Goal: Task Accomplishment & Management: Complete application form

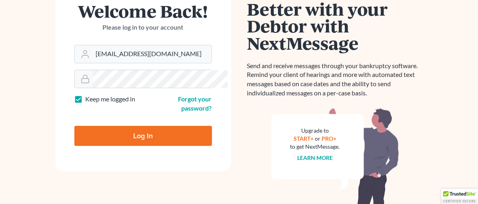
click at [478, 94] on html "Not a member? Sign up today! Welcome Back! Please log in to your account Email …" at bounding box center [239, 107] width 478 height 350
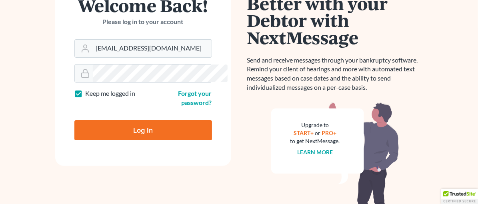
click at [147, 123] on input "Log In" at bounding box center [143, 130] width 138 height 20
type input "Thinking..."
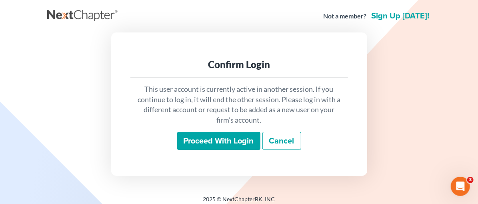
click at [215, 138] on input "Proceed with login" at bounding box center [218, 141] width 83 height 18
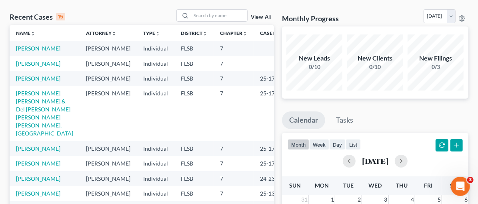
scroll to position [61, 0]
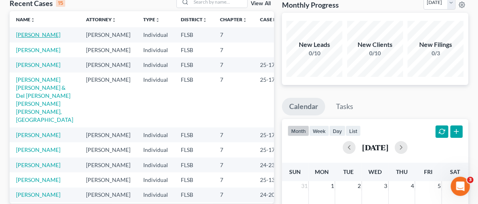
click at [45, 34] on link "Del Pozo, Emma" at bounding box center [38, 34] width 44 height 7
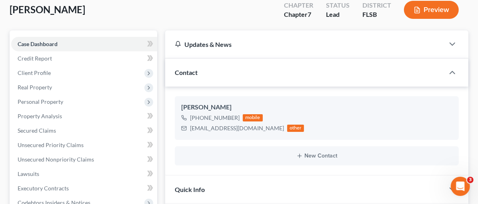
scroll to position [62, 0]
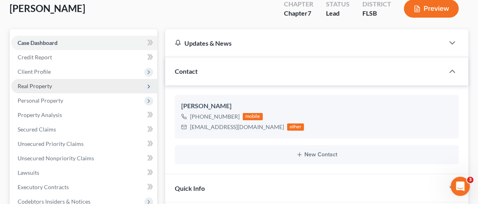
click at [42, 84] on span "Real Property" at bounding box center [35, 85] width 34 height 7
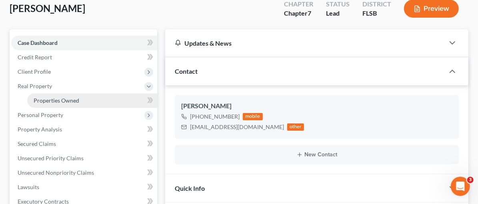
click at [58, 100] on span "Properties Owned" at bounding box center [57, 100] width 46 height 7
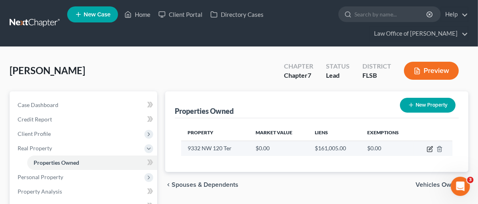
click at [430, 146] on icon "button" at bounding box center [430, 149] width 6 height 6
select select "9"
select select "42"
select select "3"
select select "5"
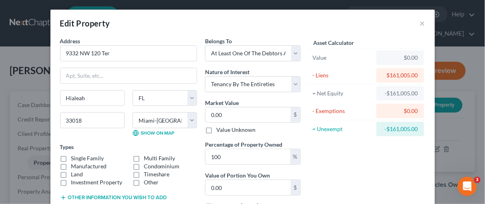
drag, startPoint x: 58, startPoint y: 156, endPoint x: 64, endPoint y: 162, distance: 8.8
click at [71, 156] on label "Single Family" at bounding box center [87, 158] width 33 height 8
click at [74, 156] on input "Single Family" at bounding box center [76, 156] width 5 height 5
checkbox input "true"
click at [293, 83] on select "Select Fee Simple Joint Tenant Life Estate Equitable Interest Future Interest T…" at bounding box center [253, 84] width 96 height 16
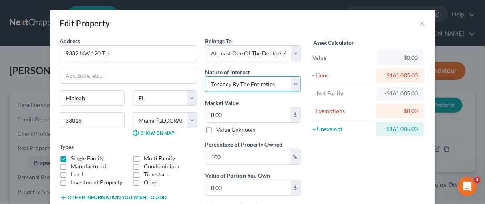
select select "1"
click at [205, 76] on select "Select Fee Simple Joint Tenant Life Estate Equitable Interest Future Interest T…" at bounding box center [253, 84] width 96 height 16
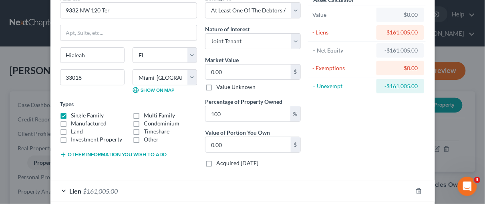
scroll to position [44, 0]
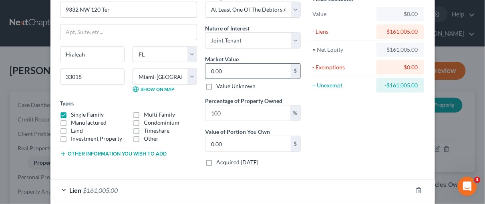
click at [229, 71] on input "0.00" at bounding box center [247, 71] width 85 height 15
type input "0"
type input "3"
type input "3.00"
type input "36"
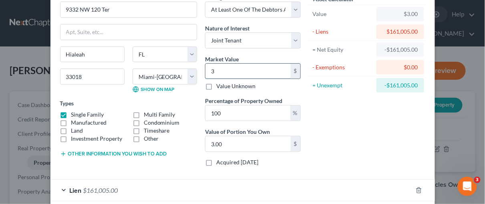
type input "36.00"
type input "368"
type input "368.00"
type input "3680"
type input "3,680.00"
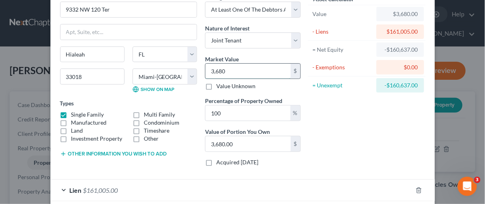
type input "3,6804"
type input "36,804.00"
type input "3,68048"
type input "368,048.00"
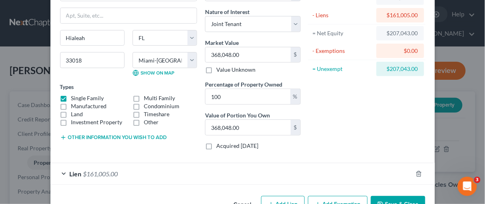
scroll to position [82, 0]
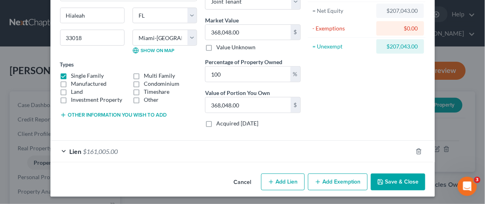
click at [341, 179] on button "Add Exemption" at bounding box center [338, 181] width 60 height 17
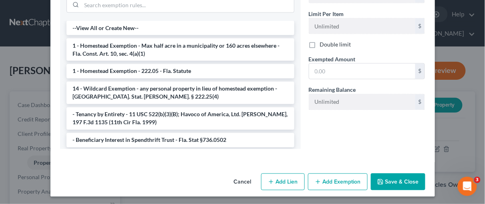
scroll to position [264, 0]
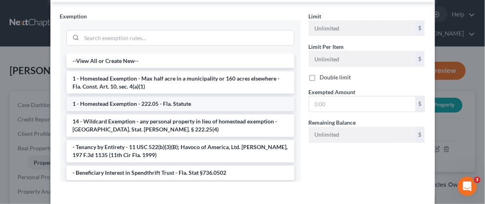
click at [188, 106] on li "1 - Homestead Exemption - 222.05 - Fla. Statute" at bounding box center [180, 104] width 228 height 14
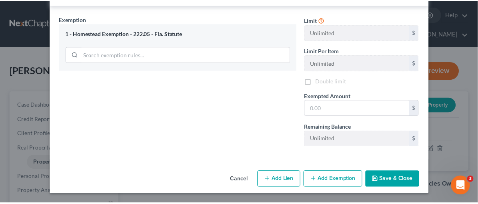
scroll to position [258, 0]
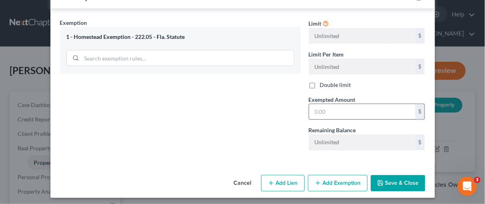
click at [325, 108] on input "text" at bounding box center [362, 111] width 106 height 15
type input "207,043.00"
click at [397, 180] on button "Save & Close" at bounding box center [398, 183] width 54 height 17
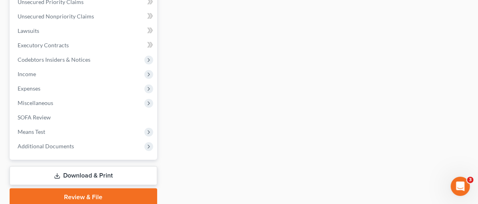
scroll to position [249, 0]
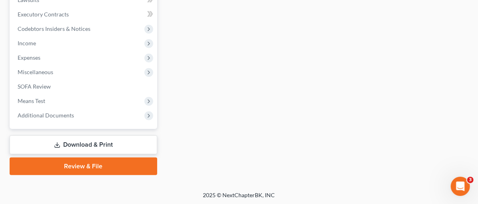
click at [235, 27] on div "Properties Owned New Property Property Market Value Liens Exemptions 9332 NW 12…" at bounding box center [317, 8] width 312 height 333
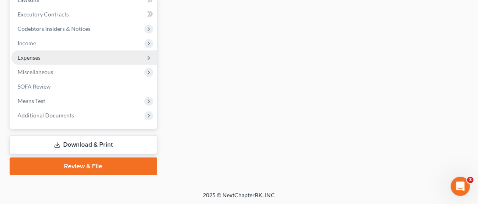
click at [40, 54] on span "Expenses" at bounding box center [29, 57] width 23 height 7
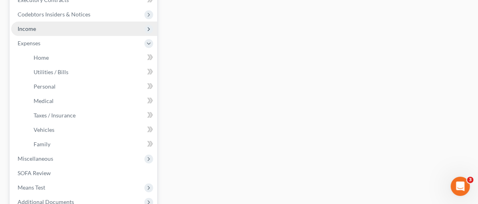
scroll to position [235, 0]
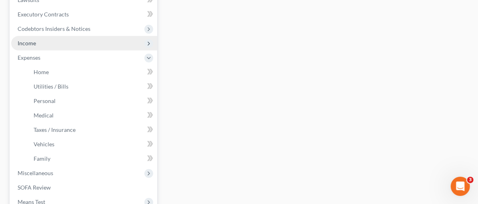
click at [36, 45] on span "Income" at bounding box center [84, 43] width 146 height 14
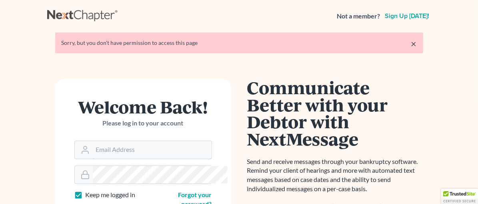
type input "[EMAIL_ADDRESS][DOMAIN_NAME]"
click at [417, 43] on link "×" at bounding box center [415, 44] width 6 height 10
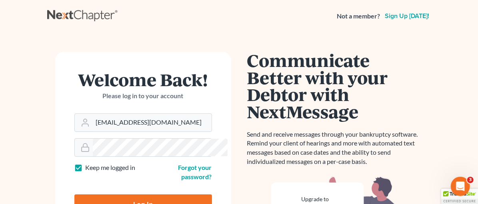
click at [134, 194] on input "Log In" at bounding box center [143, 204] width 138 height 20
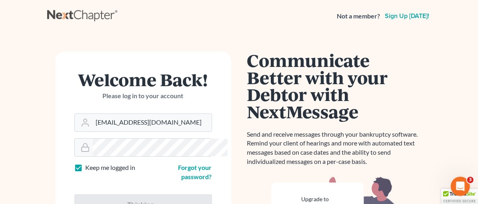
type input "Thinking..."
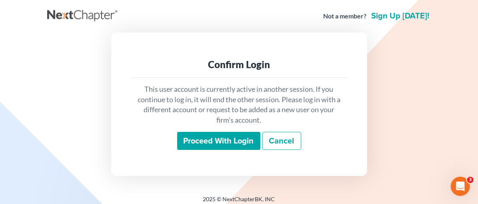
click at [216, 143] on input "Proceed with login" at bounding box center [218, 141] width 83 height 18
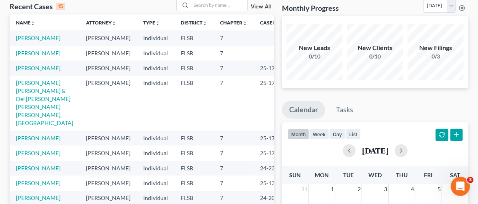
scroll to position [72, 0]
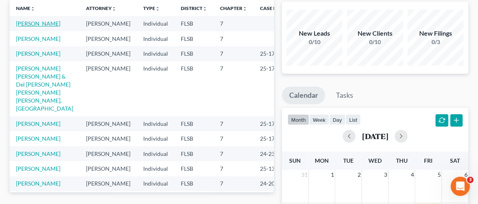
click at [38, 24] on link "[PERSON_NAME]" at bounding box center [38, 23] width 44 height 7
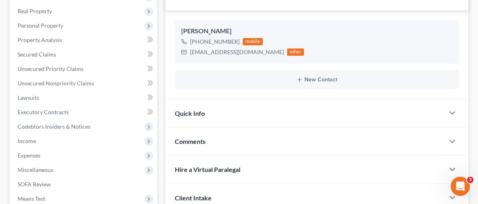
scroll to position [139, 0]
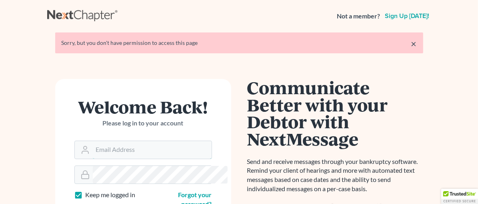
type input "[EMAIL_ADDRESS][DOMAIN_NAME]"
click at [417, 40] on link "×" at bounding box center [415, 44] width 6 height 10
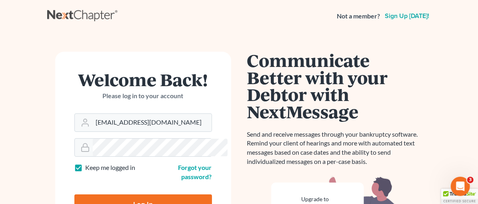
click at [133, 197] on input "Log In" at bounding box center [143, 204] width 138 height 20
type input "Thinking..."
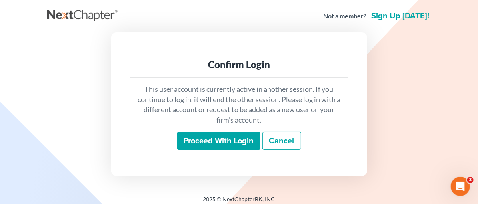
click at [217, 137] on input "Proceed with login" at bounding box center [218, 141] width 83 height 18
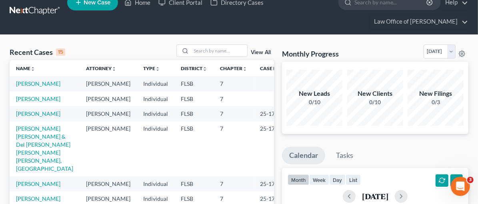
scroll to position [42, 0]
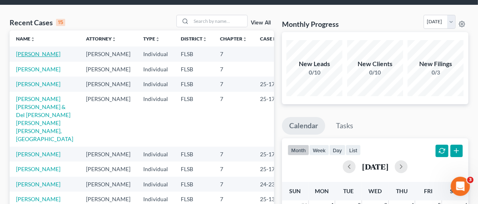
click at [47, 55] on link "[PERSON_NAME]" at bounding box center [38, 53] width 44 height 7
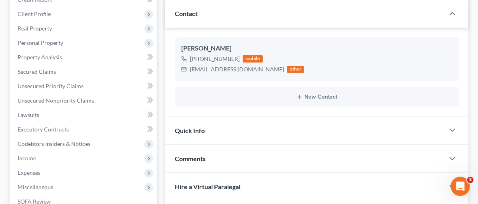
scroll to position [117, 0]
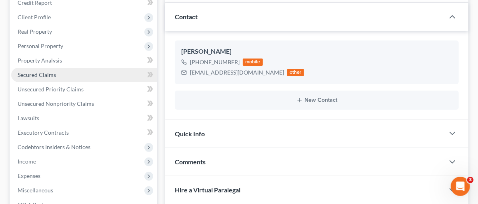
click at [48, 74] on span "Secured Claims" at bounding box center [37, 74] width 38 height 7
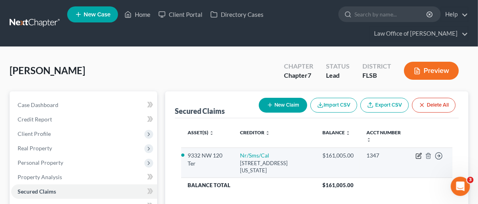
click at [420, 155] on icon "button" at bounding box center [419, 156] width 6 height 6
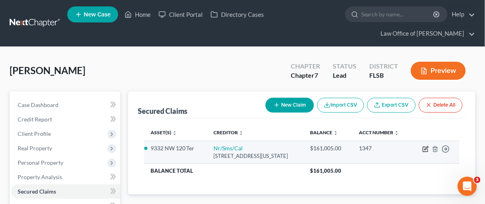
select select "39"
select select "2"
select select "3"
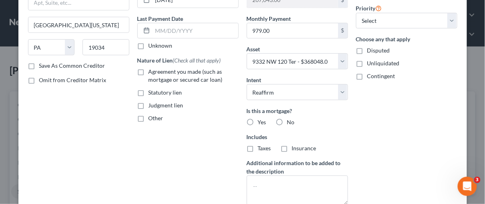
scroll to position [105, 0]
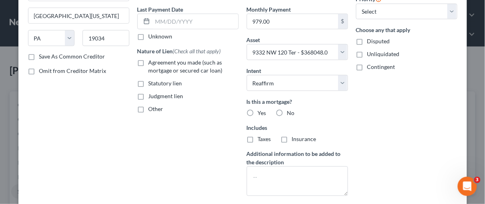
click at [149, 60] on label "Agreement you made (such as mortgage or secured car loan)" at bounding box center [194, 66] width 90 height 16
click at [152, 60] on input "Agreement you made (such as mortgage or secured car loan)" at bounding box center [154, 60] width 5 height 5
checkbox input "true"
click at [258, 111] on label "Yes" at bounding box center [262, 113] width 8 height 8
click at [261, 111] on input "Yes" at bounding box center [263, 111] width 5 height 5
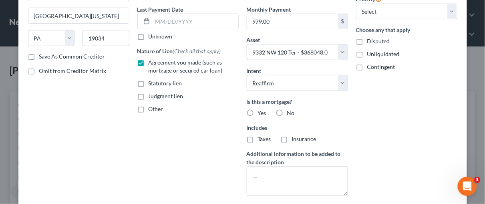
radio input "true"
click at [258, 136] on label "Taxes" at bounding box center [264, 139] width 13 height 8
click at [261, 136] on input "Taxes" at bounding box center [263, 137] width 5 height 5
checkbox input "true"
click at [292, 137] on label "Insurance" at bounding box center [304, 139] width 24 height 8
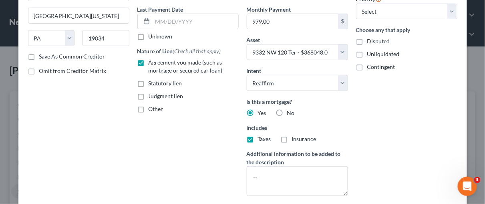
click at [295, 137] on input "Insurance" at bounding box center [297, 137] width 5 height 5
checkbox input "true"
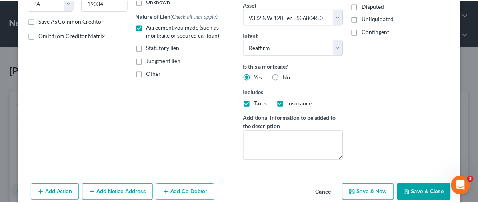
scroll to position [157, 0]
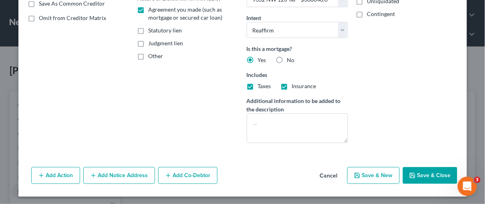
click at [425, 173] on button "Save & Close" at bounding box center [430, 175] width 54 height 17
select select
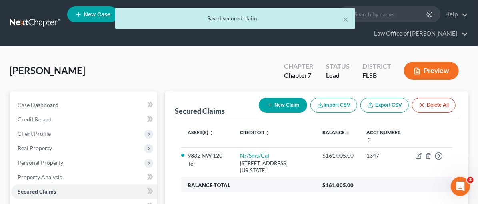
click at [396, 185] on th "$161,005.00" at bounding box center [384, 185] width 137 height 14
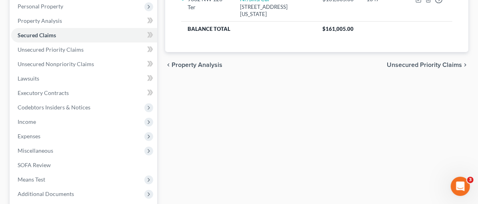
scroll to position [159, 0]
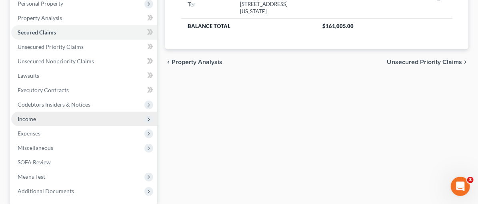
drag, startPoint x: 37, startPoint y: 119, endPoint x: 48, endPoint y: 120, distance: 10.9
click at [37, 119] on span "Income" at bounding box center [84, 119] width 146 height 14
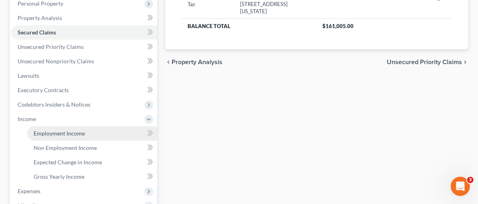
click at [66, 132] on span "Employment Income" at bounding box center [59, 133] width 51 height 7
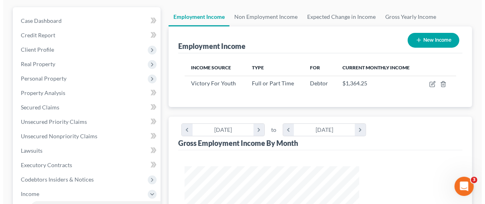
scroll to position [123, 0]
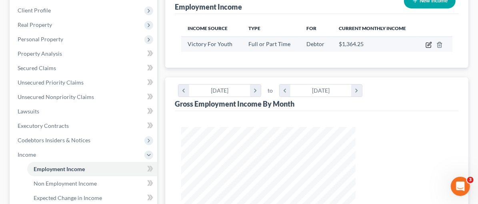
click at [428, 42] on icon "button" at bounding box center [429, 45] width 6 height 6
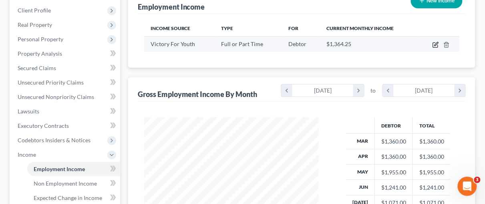
select select "0"
select select "9"
select select "2"
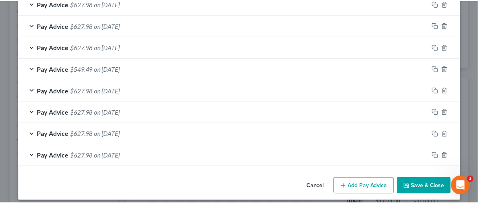
scroll to position [412, 0]
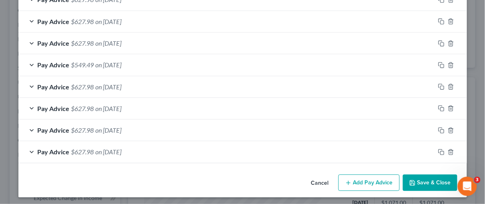
click at [436, 179] on button "Save & Close" at bounding box center [430, 182] width 54 height 17
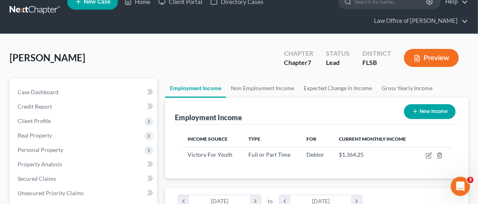
scroll to position [0, 0]
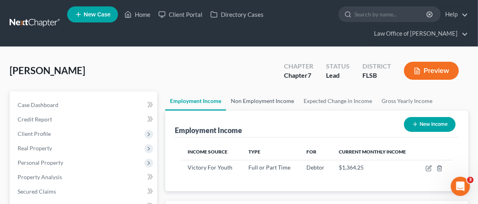
click at [226, 103] on link "Non Employment Income" at bounding box center [262, 100] width 73 height 19
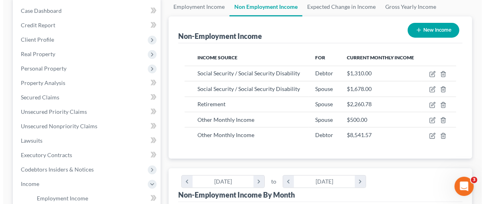
scroll to position [95, 0]
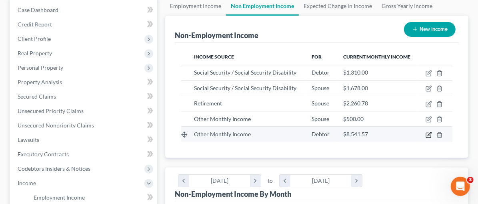
click at [429, 133] on icon "button" at bounding box center [429, 135] width 6 height 6
select select "13"
select select "0"
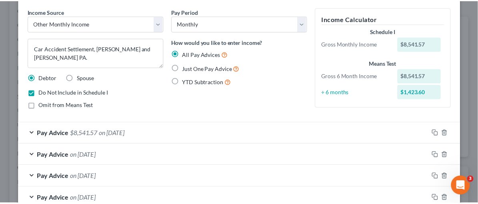
scroll to position [121, 0]
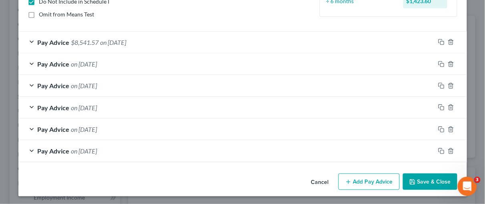
click at [421, 177] on button "Save & Close" at bounding box center [430, 181] width 54 height 17
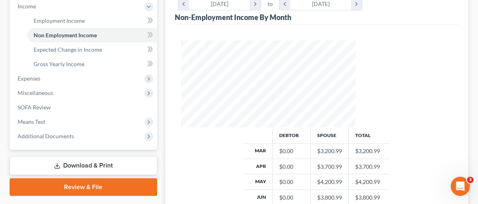
scroll to position [285, 0]
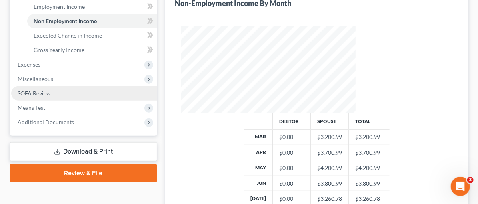
click at [44, 94] on span "SOFA Review" at bounding box center [34, 93] width 33 height 7
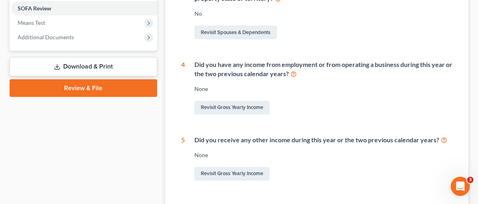
scroll to position [318, 0]
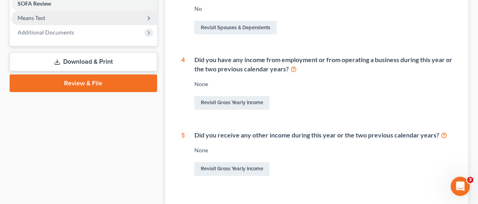
click at [38, 15] on span "Means Test" at bounding box center [32, 17] width 28 height 7
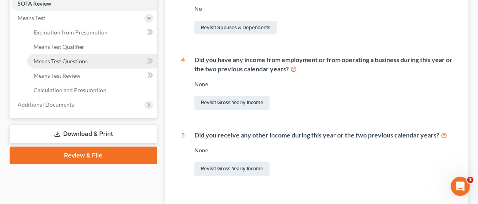
click at [67, 60] on span "Means Test Questions" at bounding box center [61, 61] width 54 height 7
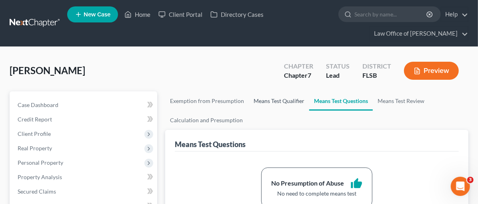
click at [251, 99] on link "Means Test Qualifier" at bounding box center [279, 100] width 60 height 19
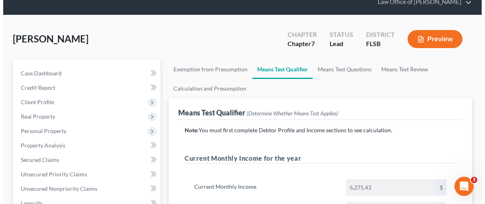
scroll to position [31, 0]
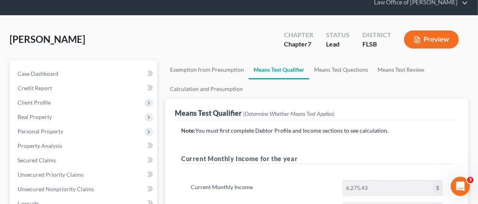
click at [428, 37] on button "Preview" at bounding box center [431, 39] width 55 height 18
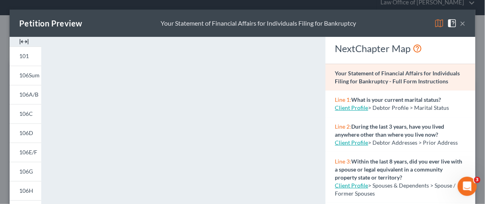
click at [22, 40] on img at bounding box center [24, 42] width 10 height 10
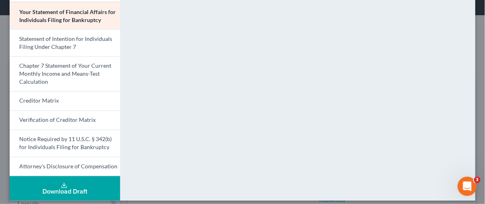
scroll to position [307, 0]
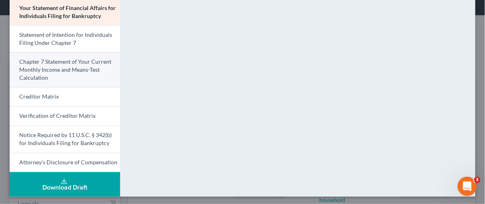
click at [60, 68] on span "Chapter 7 Statement of Your Current Monthly Income and Means-Test Calculation" at bounding box center [65, 69] width 92 height 23
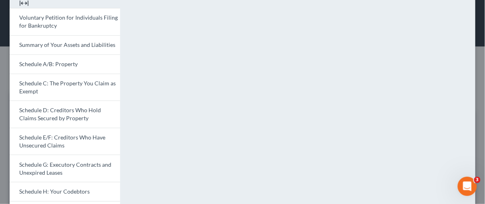
scroll to position [39, 0]
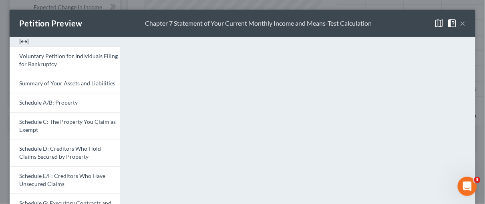
click at [460, 23] on button "×" at bounding box center [463, 23] width 6 height 10
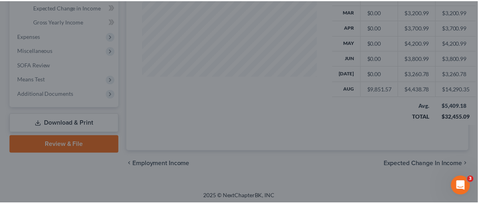
scroll to position [400247, 400199]
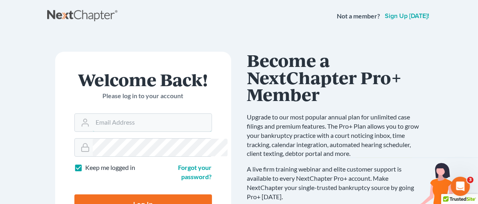
type input "[EMAIL_ADDRESS][DOMAIN_NAME]"
click at [123, 194] on input "Log In" at bounding box center [143, 204] width 138 height 20
type input "Thinking..."
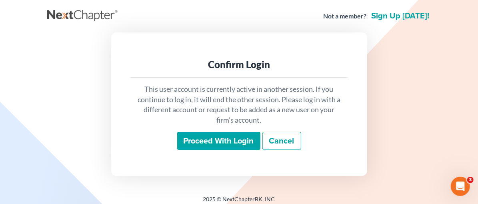
click at [209, 142] on input "Proceed with login" at bounding box center [218, 141] width 83 height 18
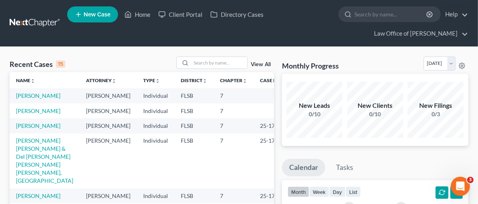
click at [99, 9] on link "New Case" at bounding box center [92, 14] width 51 height 16
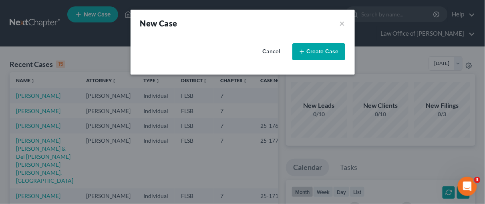
select select "17"
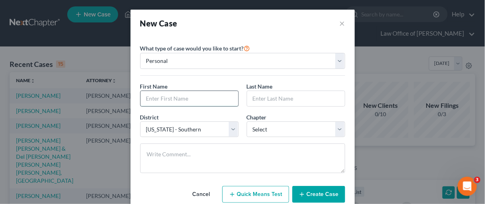
click at [153, 97] on input "text" at bounding box center [190, 98] width 98 height 15
type input "[PERSON_NAME]"
click at [258, 94] on input "text" at bounding box center [296, 98] width 98 height 15
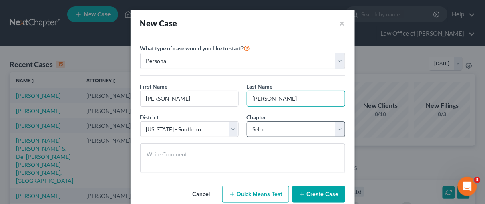
type input "[PERSON_NAME]"
click at [336, 128] on select "Select 7 11 12 13" at bounding box center [296, 129] width 98 height 16
select select "0"
click at [247, 121] on select "Select 7 11 12 13" at bounding box center [296, 129] width 98 height 16
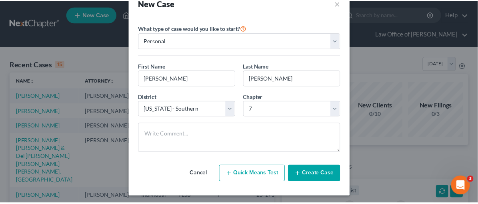
scroll to position [21, 0]
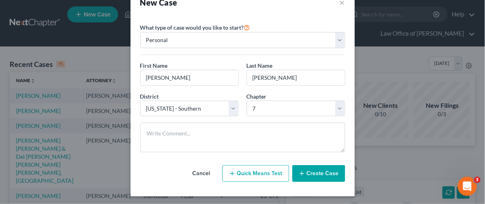
click at [320, 175] on button "Create Case" at bounding box center [318, 173] width 53 height 17
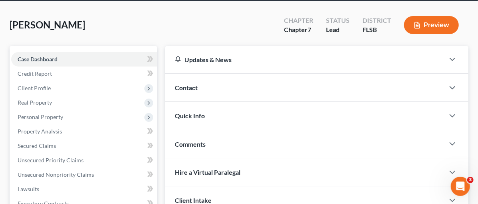
scroll to position [62, 0]
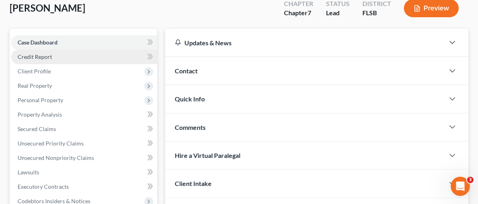
click at [32, 55] on span "Credit Report" at bounding box center [35, 56] width 34 height 7
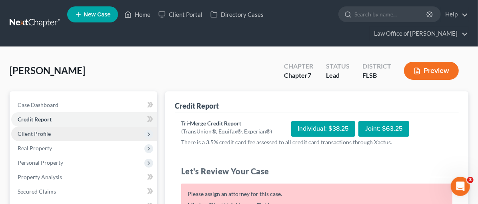
click at [22, 133] on span "Client Profile" at bounding box center [34, 133] width 33 height 7
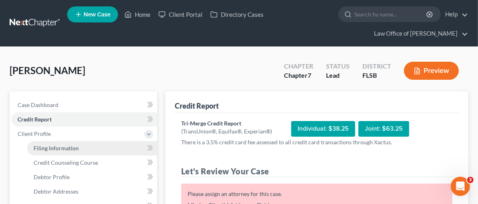
click at [65, 147] on span "Filing Information" at bounding box center [56, 148] width 45 height 7
select select "1"
select select "0"
select select "17"
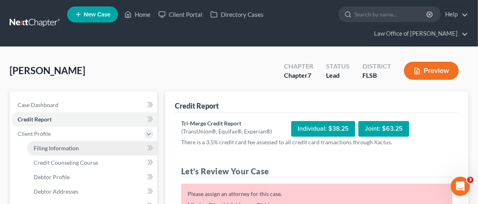
select select "9"
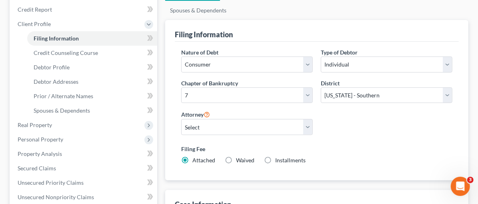
scroll to position [115, 0]
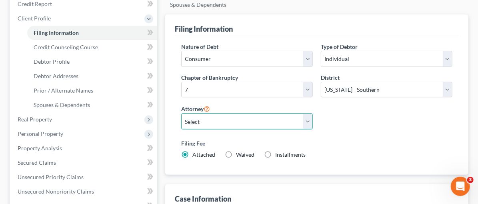
click at [207, 113] on select "Select [PERSON_NAME] - FLSB [PERSON_NAME] - FLSB" at bounding box center [247, 121] width 132 height 16
select select "0"
click at [181, 113] on select "Select [PERSON_NAME] - FLSB [PERSON_NAME] - FLSB" at bounding box center [247, 121] width 132 height 16
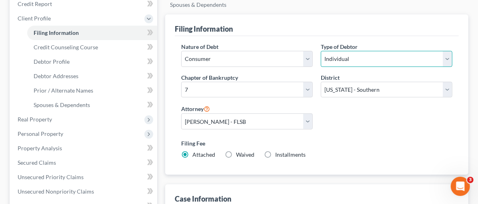
click at [321, 57] on select "Select Individual Joint" at bounding box center [387, 59] width 132 height 16
click at [314, 101] on div "Nature of Debt Select Business Consumer Other Nature of Business Select Clearin…" at bounding box center [316, 103] width 279 height 123
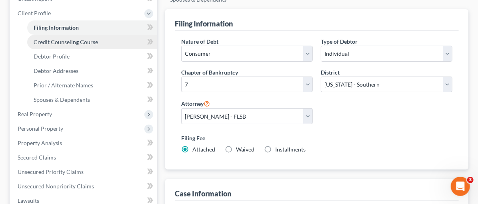
click at [56, 41] on span "Credit Counseling Course" at bounding box center [66, 41] width 64 height 7
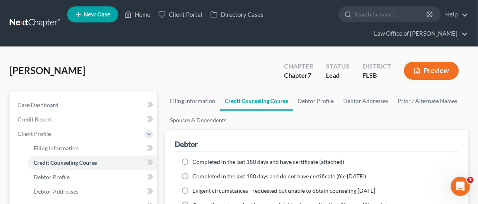
click at [193, 160] on label "Completed in the last 180 days and have certificate (attached)" at bounding box center [269, 162] width 152 height 8
click at [196, 160] on input "Completed in the last 180 days and have certificate (attached)" at bounding box center [198, 160] width 5 height 5
radio input "true"
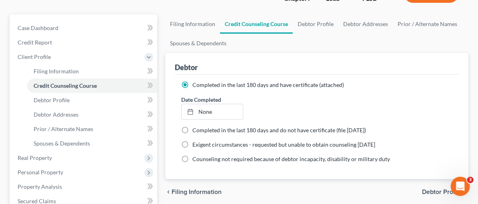
scroll to position [78, 0]
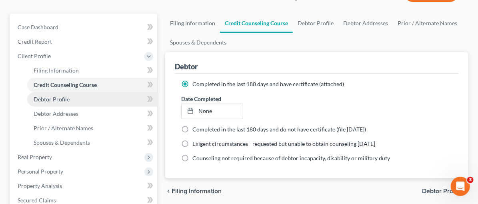
click at [45, 98] on span "Debtor Profile" at bounding box center [52, 99] width 36 height 7
select select "0"
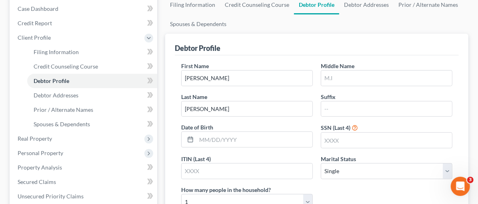
scroll to position [99, 0]
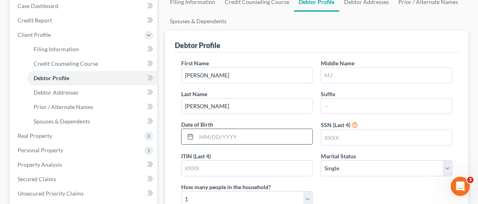
click at [197, 129] on input "text" at bounding box center [255, 136] width 116 height 15
type input "[DATE]"
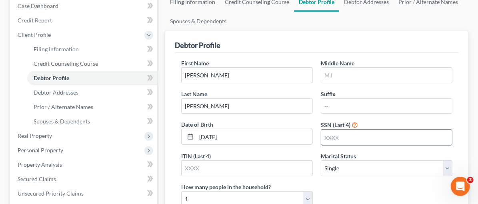
scroll to position [0, 0]
click at [322, 130] on input "text" at bounding box center [387, 137] width 131 height 15
type input "2813"
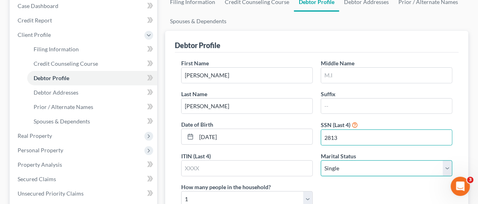
click at [342, 160] on select "Select Single Married Separated Divorced Widowed" at bounding box center [387, 168] width 132 height 16
select select "1"
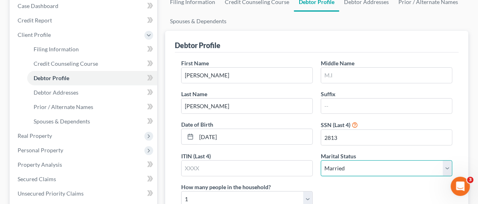
click at [321, 160] on select "Select Single Married Separated Divorced Widowed" at bounding box center [387, 168] width 132 height 16
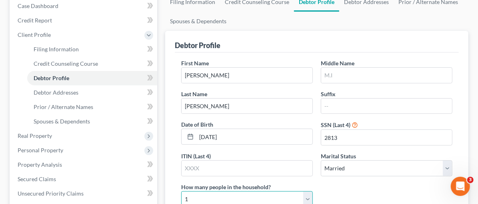
click at [313, 191] on select "Select 1 2 3 4 5 6 7 8 9 10 11 12 13 14 15 16 17 18 19 20" at bounding box center [247, 199] width 132 height 16
select select "2"
click at [313, 191] on select "Select 1 2 3 4 5 6 7 8 9 10 11 12 13 14 15 16 17 18 19 20" at bounding box center [247, 199] width 132 height 16
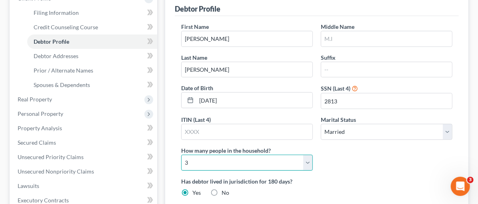
scroll to position [138, 0]
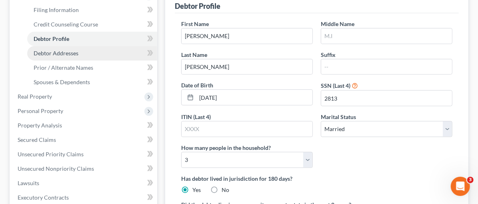
click at [80, 53] on link "Debtor Addresses" at bounding box center [92, 53] width 130 height 14
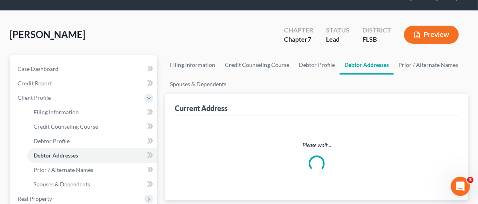
select select "0"
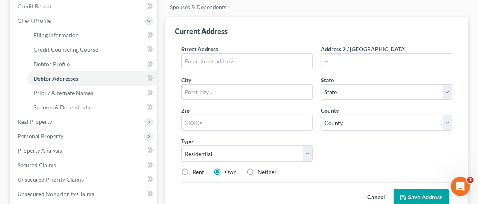
scroll to position [113, 0]
click at [182, 62] on input "text" at bounding box center [247, 61] width 131 height 15
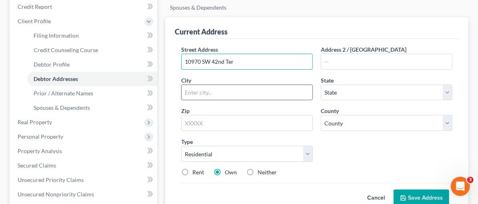
type input "10970 SW 42nd Ter"
click at [309, 85] on input "text" at bounding box center [247, 92] width 131 height 15
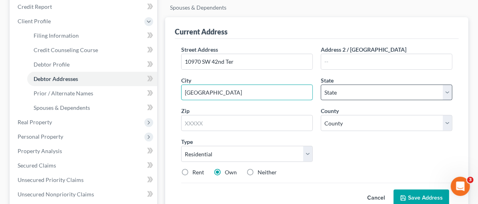
type input "[GEOGRAPHIC_DATA]"
drag, startPoint x: 451, startPoint y: 61, endPoint x: 446, endPoint y: 61, distance: 4.8
click at [450, 84] on select "State [US_STATE] AK AR AZ CA CO CT DE DC [GEOGRAPHIC_DATA] [GEOGRAPHIC_DATA] GU…" at bounding box center [387, 92] width 132 height 16
select select "9"
click at [381, 84] on select "State [US_STATE] AK AR AZ CA CO CT DE DC [GEOGRAPHIC_DATA] [GEOGRAPHIC_DATA] GU…" at bounding box center [387, 92] width 132 height 16
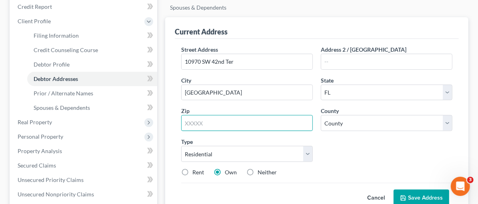
click at [181, 115] on input "text" at bounding box center [247, 123] width 132 height 16
type input "33165"
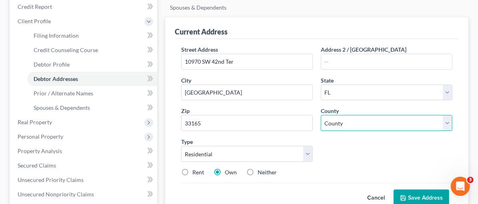
click at [321, 115] on select "County [GEOGRAPHIC_DATA] [GEOGRAPHIC_DATA] [GEOGRAPHIC_DATA] [GEOGRAPHIC_DATA] …" at bounding box center [387, 123] width 132 height 16
select select "42"
click at [321, 115] on select "County [GEOGRAPHIC_DATA] [GEOGRAPHIC_DATA] [GEOGRAPHIC_DATA] [GEOGRAPHIC_DATA] …" at bounding box center [387, 123] width 132 height 16
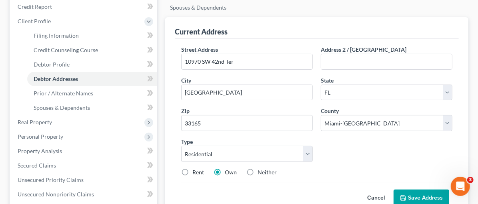
click at [434, 189] on button "Save Address" at bounding box center [422, 197] width 56 height 17
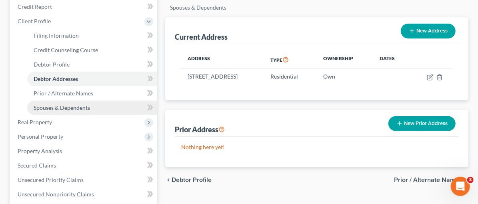
click at [74, 108] on span "Spouses & Dependents" at bounding box center [62, 107] width 56 height 7
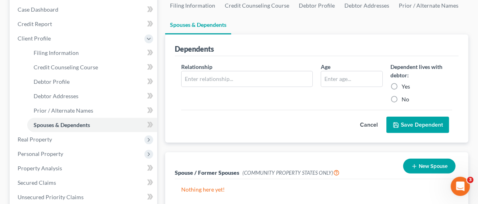
scroll to position [97, 0]
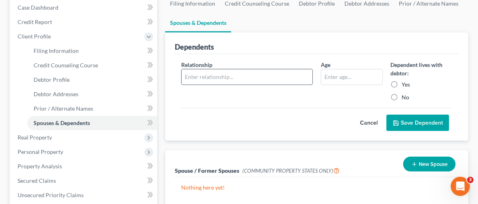
click at [182, 76] on input "text" at bounding box center [247, 76] width 131 height 15
click at [182, 74] on input "text" at bounding box center [247, 76] width 131 height 15
type input "Daughter"
click at [322, 75] on input "text" at bounding box center [352, 76] width 61 height 15
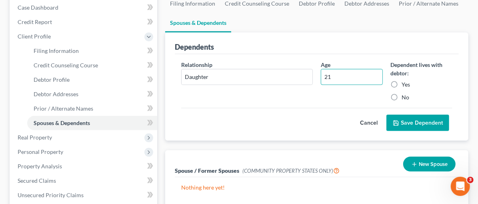
type input "21"
click at [402, 82] on label "Yes" at bounding box center [406, 84] width 8 height 8
click at [406, 82] on input "Yes" at bounding box center [408, 82] width 5 height 5
radio input "true"
click at [432, 120] on button "Save Dependent" at bounding box center [418, 123] width 63 height 17
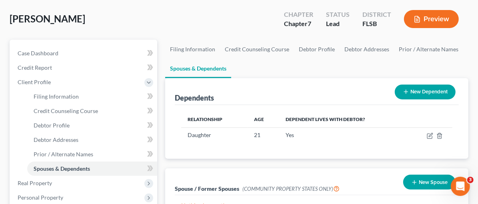
scroll to position [60, 0]
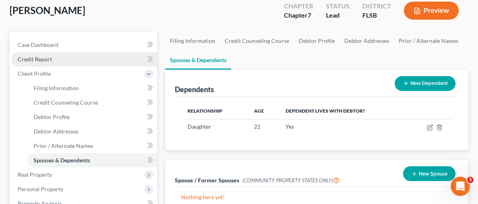
click at [52, 57] on link "Credit Report" at bounding box center [84, 59] width 146 height 14
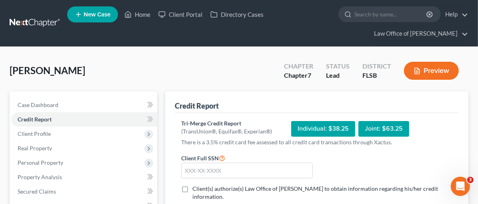
click at [291, 131] on div "Individual: $38.25" at bounding box center [323, 129] width 64 height 16
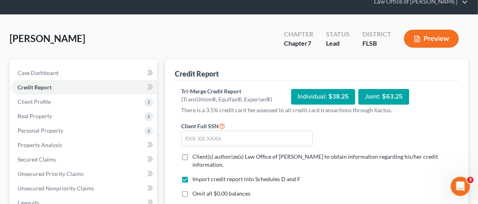
scroll to position [39, 0]
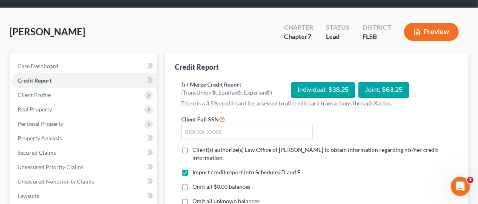
click at [291, 86] on div "Individual: $38.25" at bounding box center [323, 90] width 64 height 16
click at [181, 124] on input "text" at bounding box center [247, 132] width 132 height 16
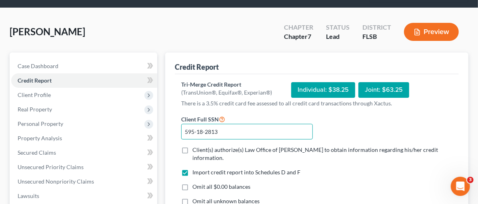
type input "595-18-2813"
click at [193, 147] on label "Client(s) authorize(s) Law Office of [PERSON_NAME] to obtain information regard…" at bounding box center [323, 154] width 260 height 16
click at [196, 147] on input "Client(s) authorize(s) Law Office of [PERSON_NAME] to obtain information regard…" at bounding box center [198, 148] width 5 height 5
checkbox input "true"
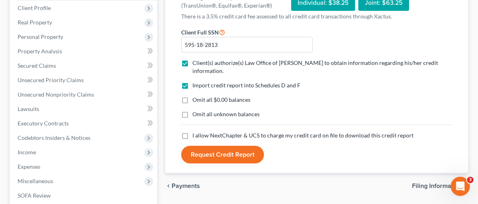
scroll to position [132, 0]
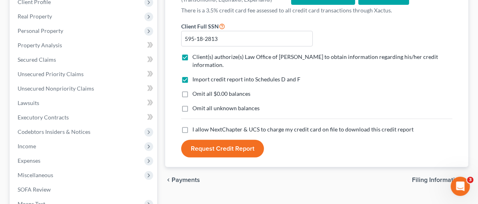
click at [193, 125] on label "I allow NextChapter & UCS to charge my credit card on file to download this cre…" at bounding box center [303, 129] width 221 height 8
click at [196, 125] on input "I allow NextChapter & UCS to charge my credit card on file to download this cre…" at bounding box center [198, 127] width 5 height 5
checkbox input "true"
click at [186, 140] on button "Request Credit Report" at bounding box center [222, 149] width 83 height 18
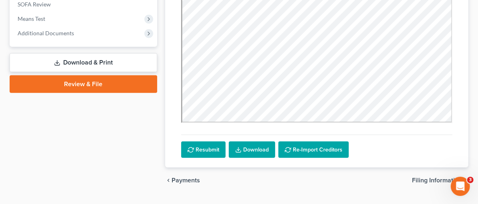
scroll to position [335, 0]
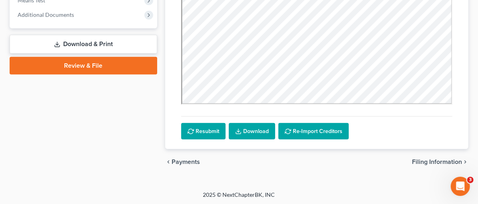
click at [229, 129] on link "Download" at bounding box center [252, 131] width 46 height 17
